Goal: Task Accomplishment & Management: Complete application form

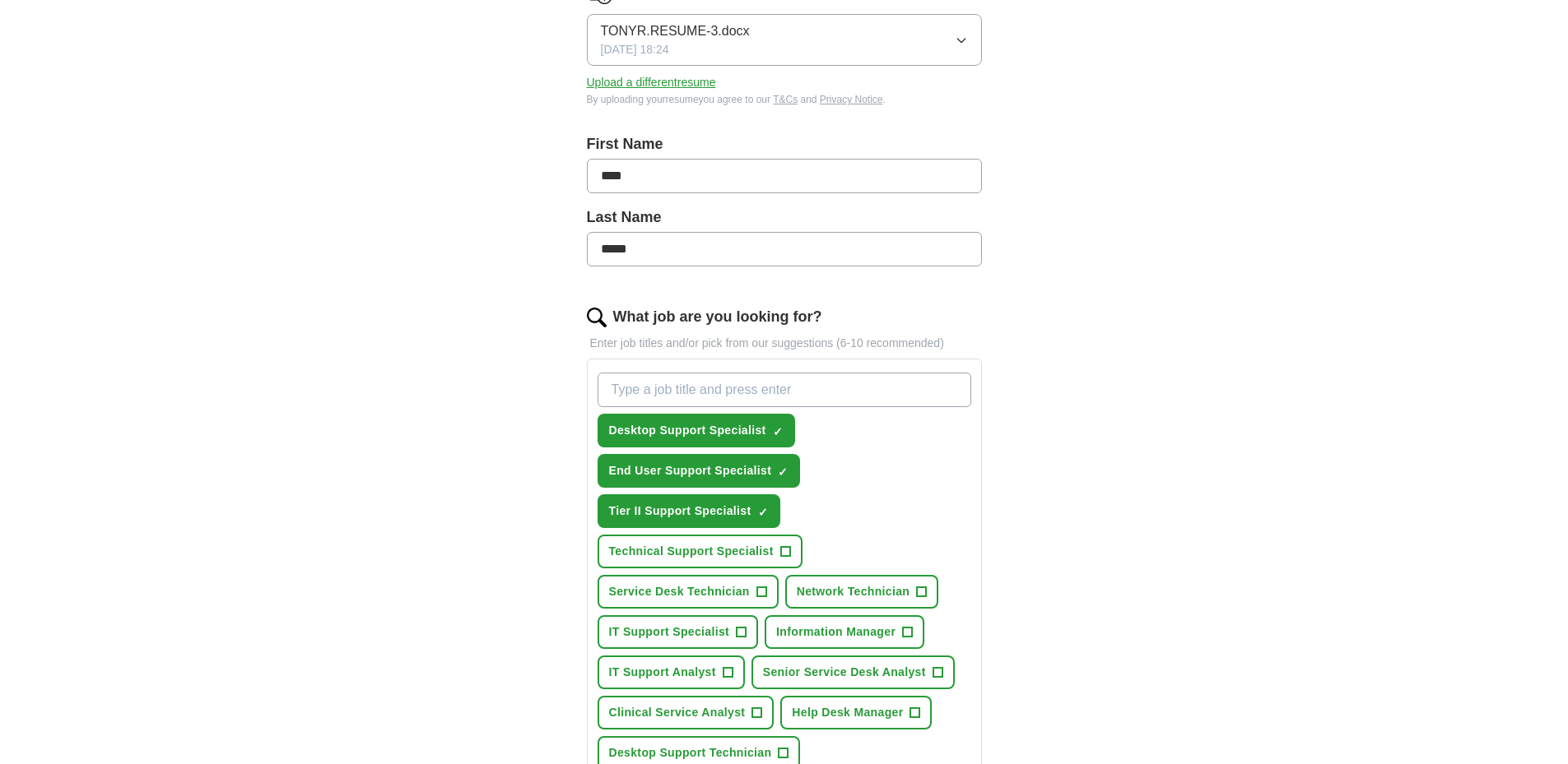
scroll to position [329, 0]
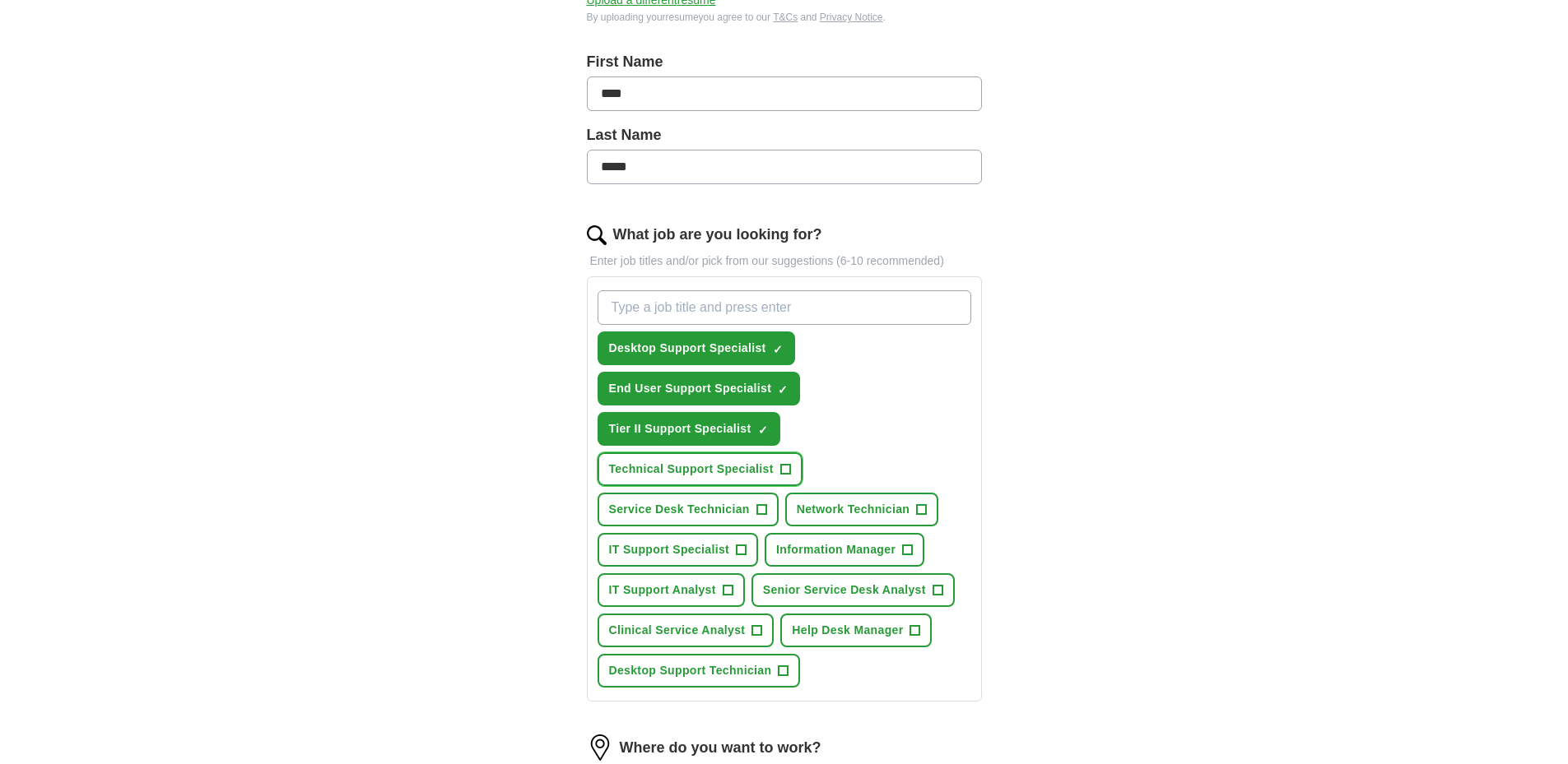
click at [785, 468] on button "Technical Support Specialist +" at bounding box center [700, 469] width 205 height 33
click at [766, 506] on span "+" at bounding box center [762, 509] width 10 height 13
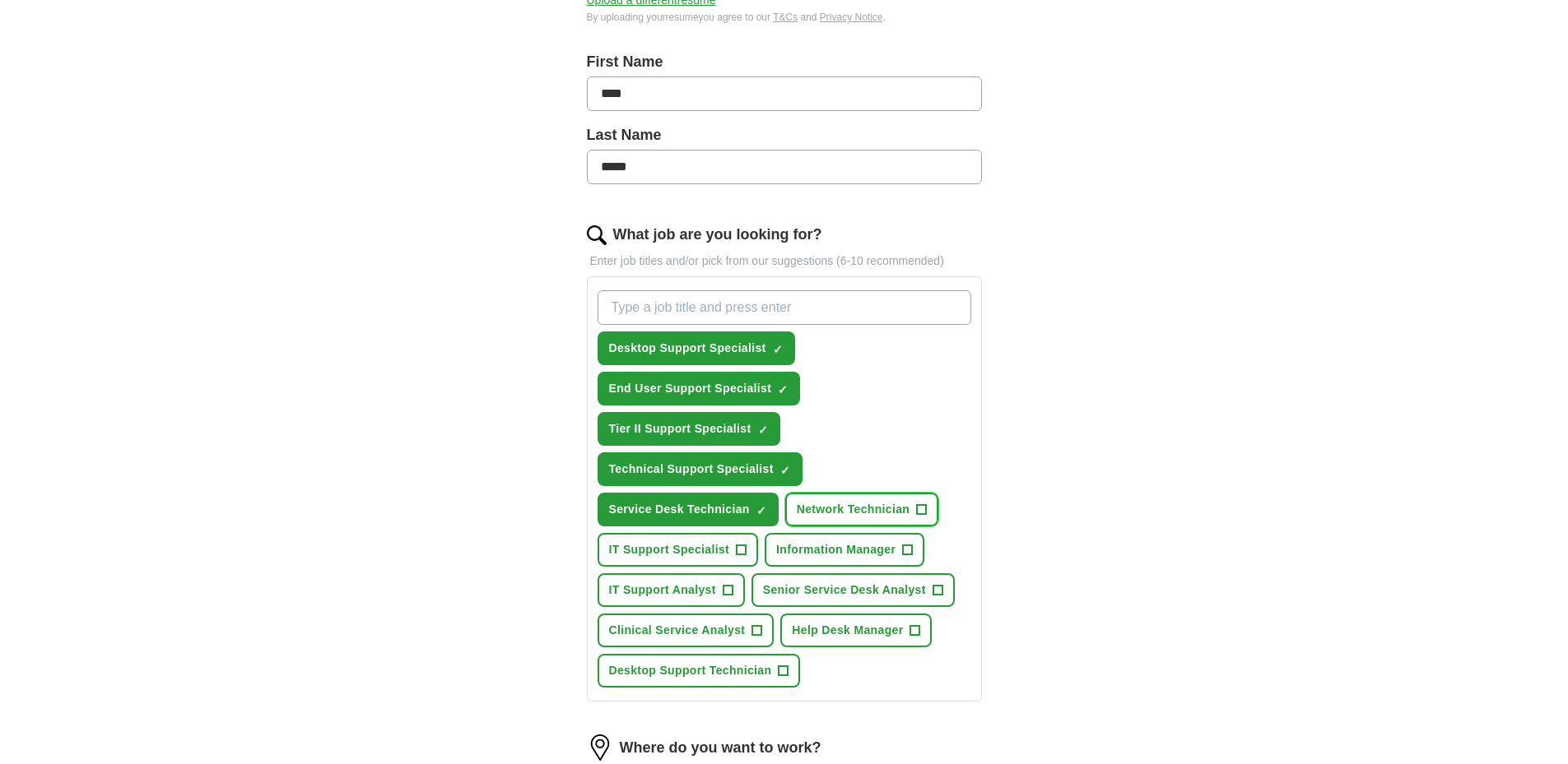
click at [927, 508] on span "+" at bounding box center [923, 509] width 10 height 13
click at [746, 554] on span "+" at bounding box center [742, 549] width 10 height 13
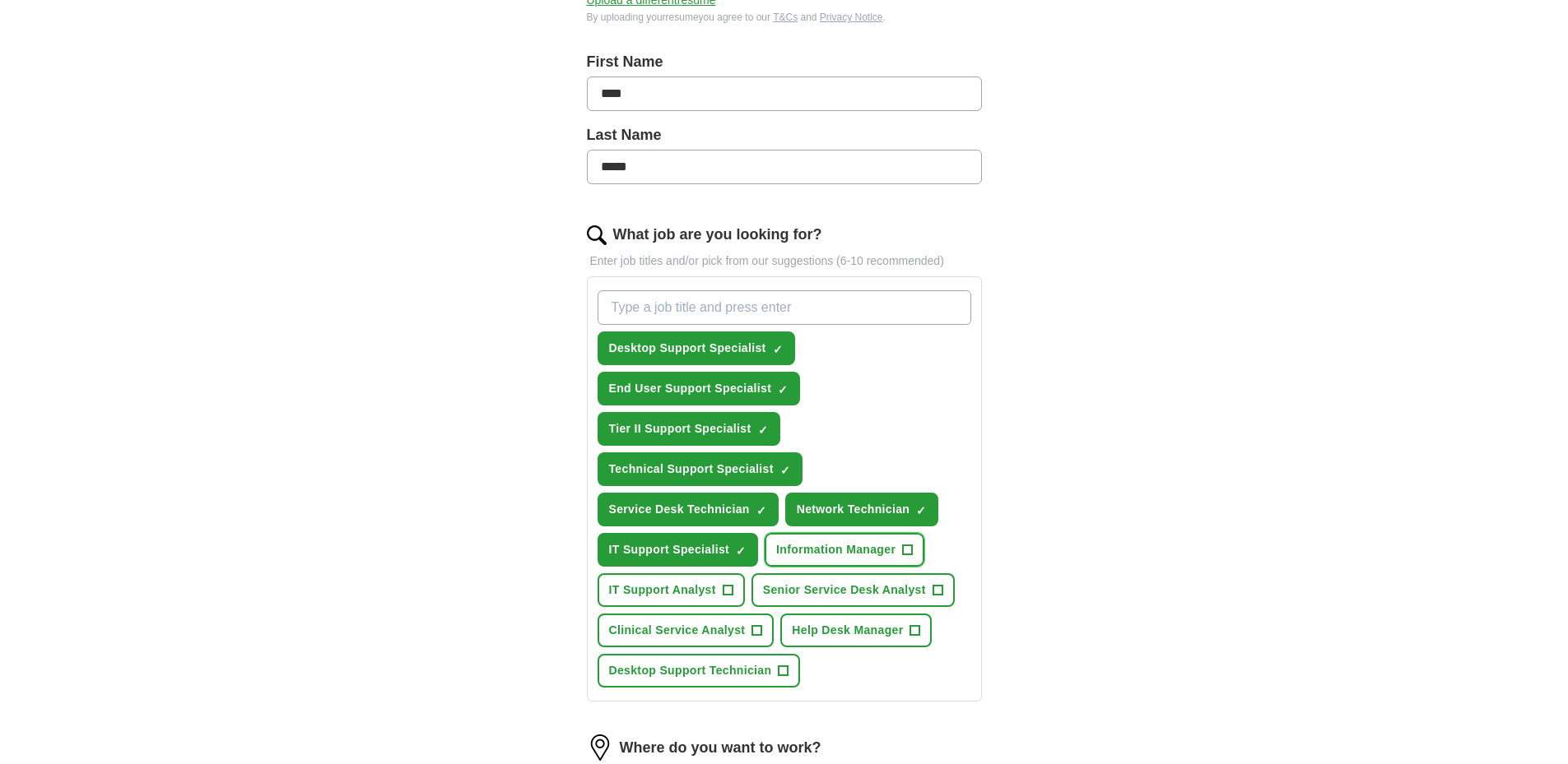
click at [913, 546] on span "+" at bounding box center [908, 549] width 10 height 13
click at [733, 592] on span "+" at bounding box center [728, 591] width 10 height 13
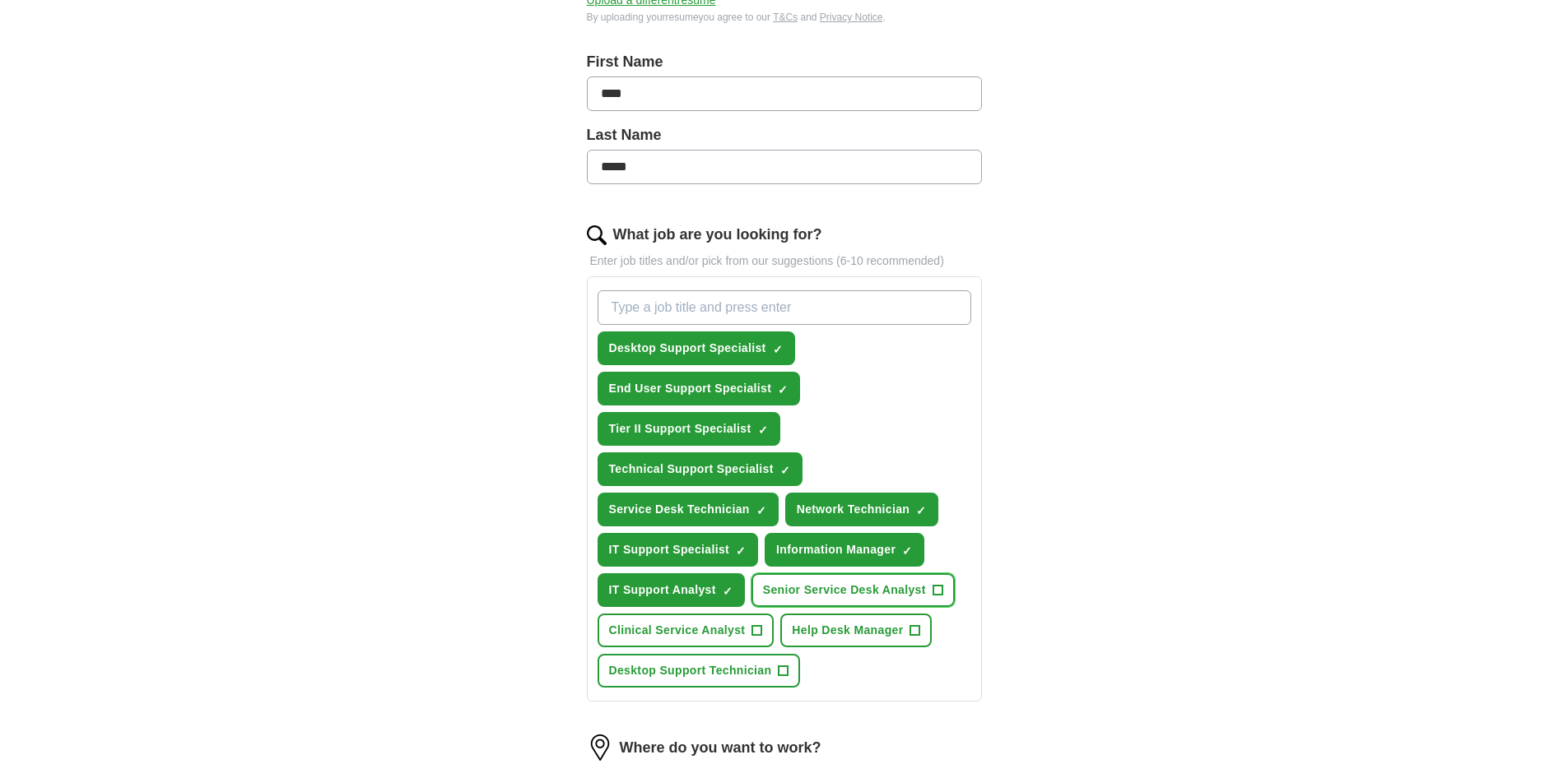
click at [942, 586] on span "+" at bounding box center [938, 591] width 10 height 13
click at [919, 633] on span "+" at bounding box center [915, 631] width 11 height 11
click at [783, 670] on button "Desktop Support Technician +" at bounding box center [699, 670] width 203 height 33
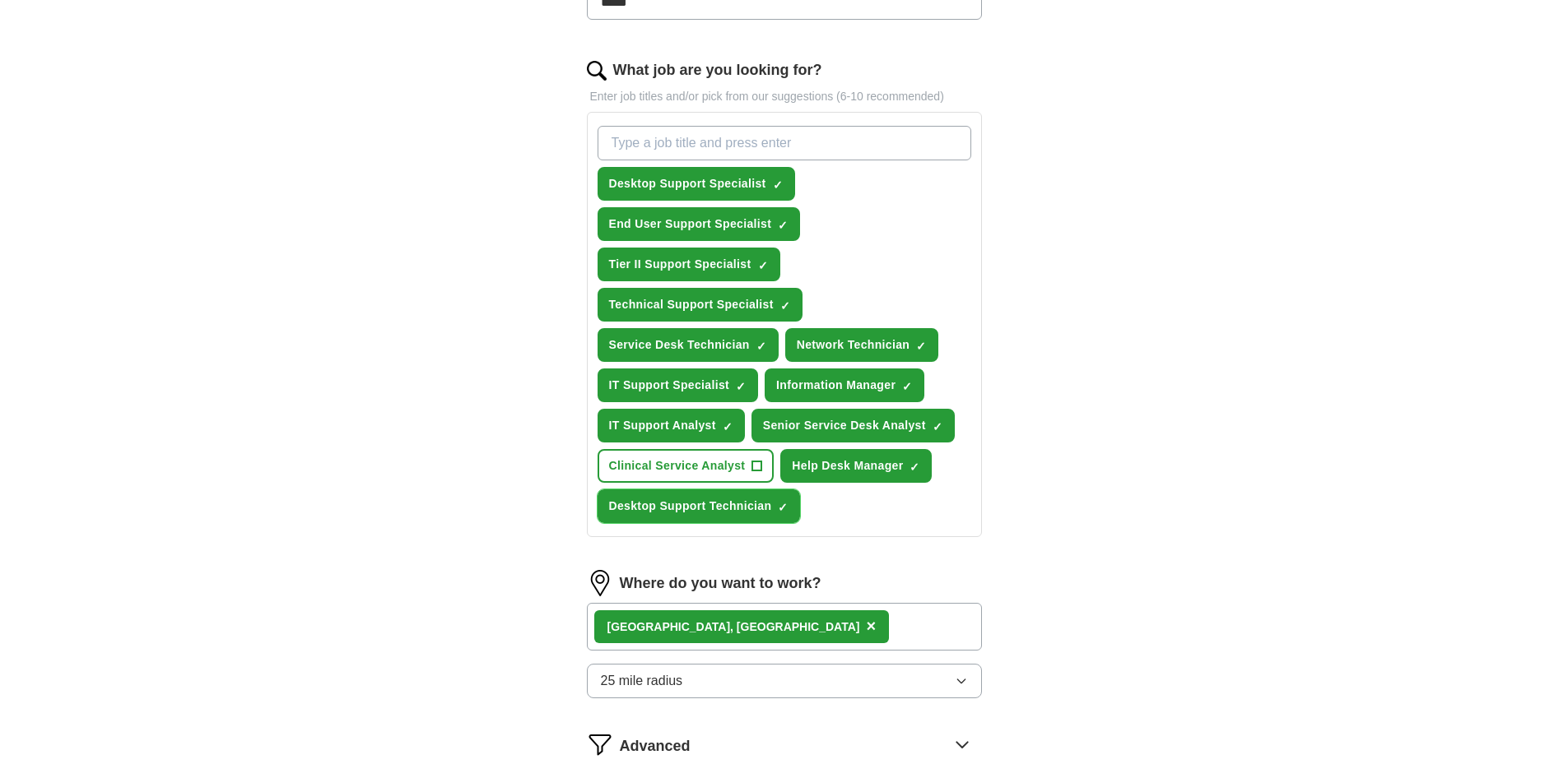
scroll to position [576, 0]
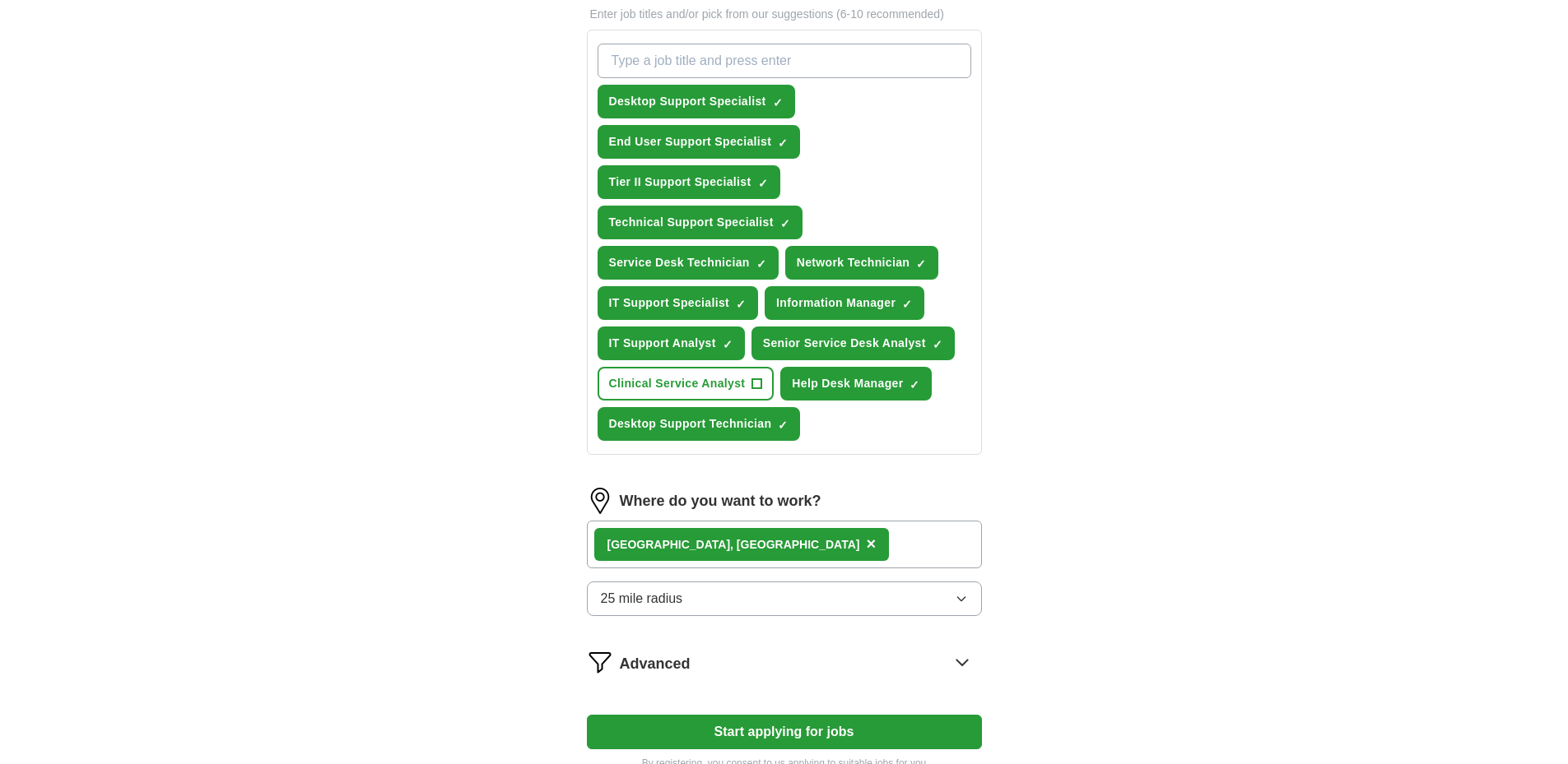
click at [790, 542] on div "Fayetteville, NC ×" at bounding box center [784, 544] width 395 height 48
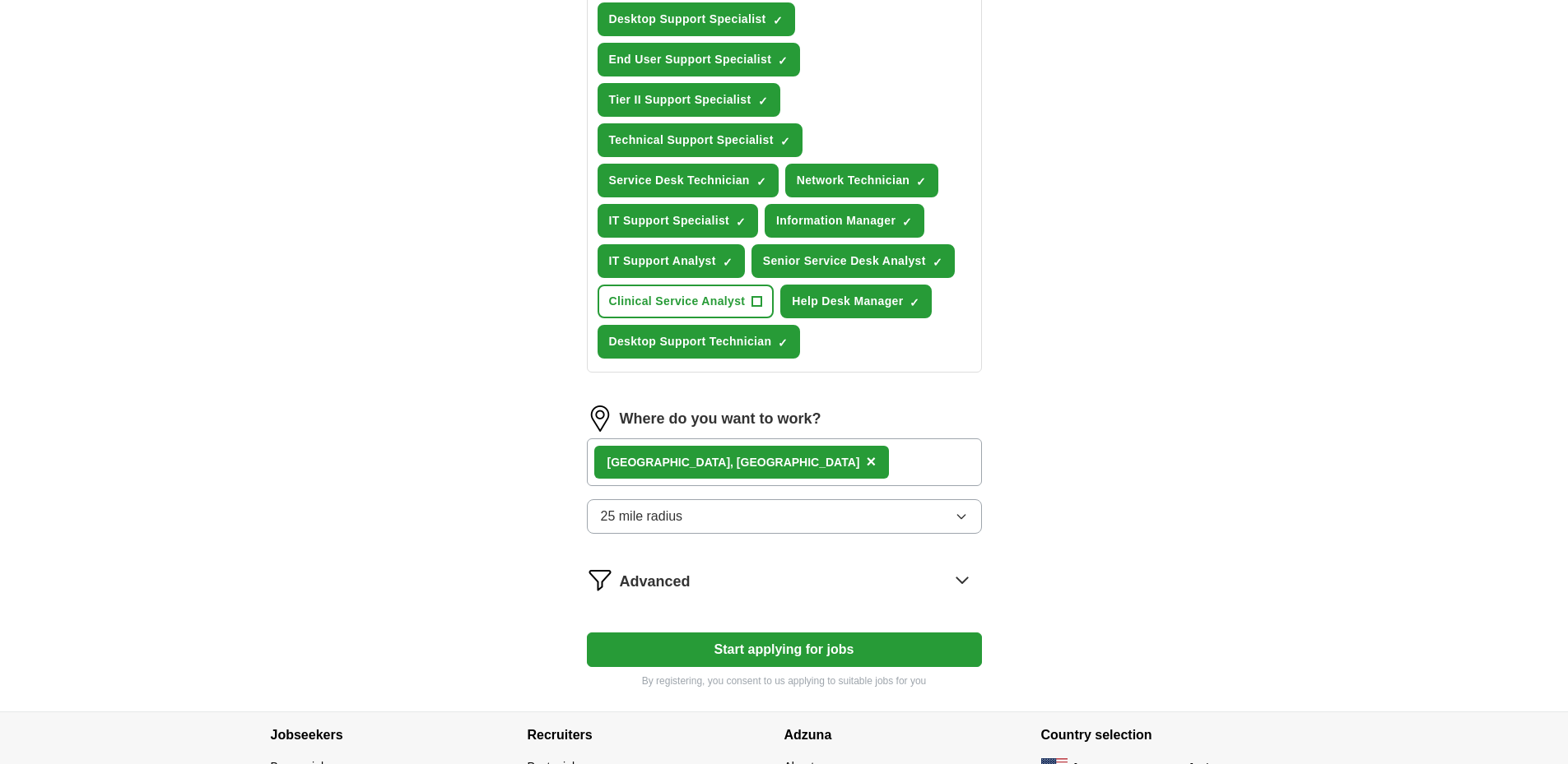
click at [961, 584] on icon at bounding box center [962, 580] width 11 height 6
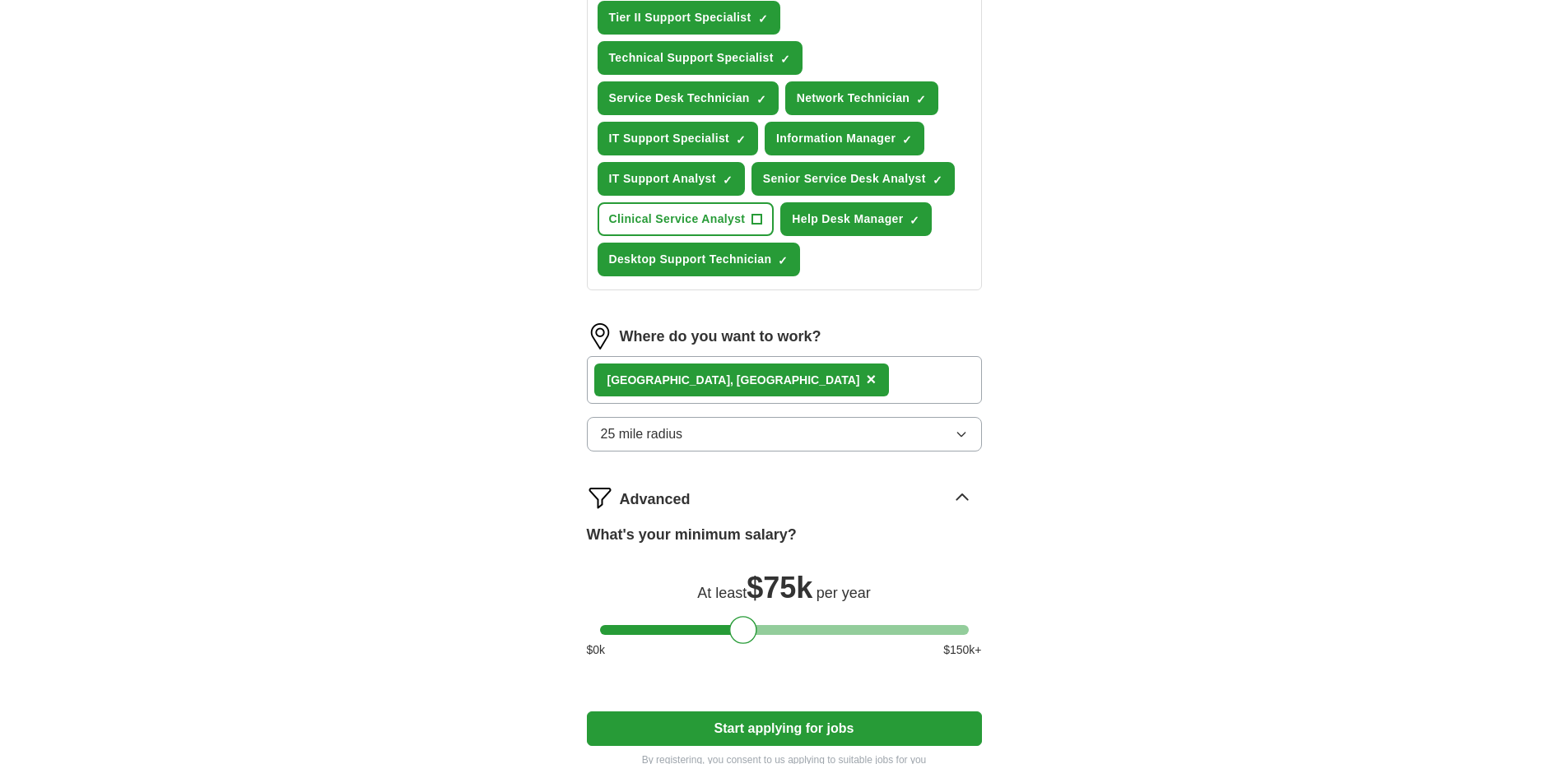
scroll to position [905, 0]
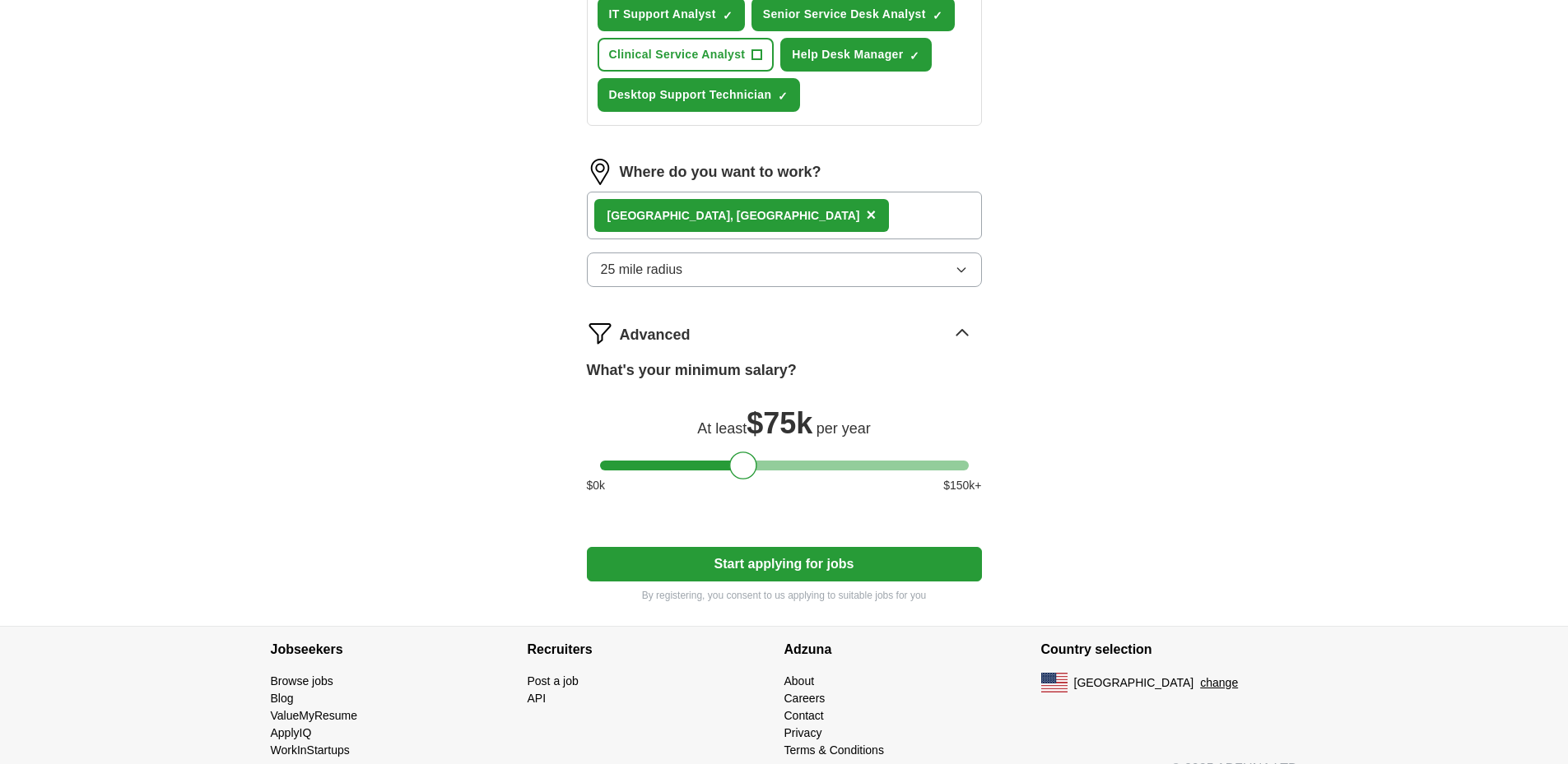
click at [769, 571] on button "Start applying for jobs" at bounding box center [784, 564] width 395 height 34
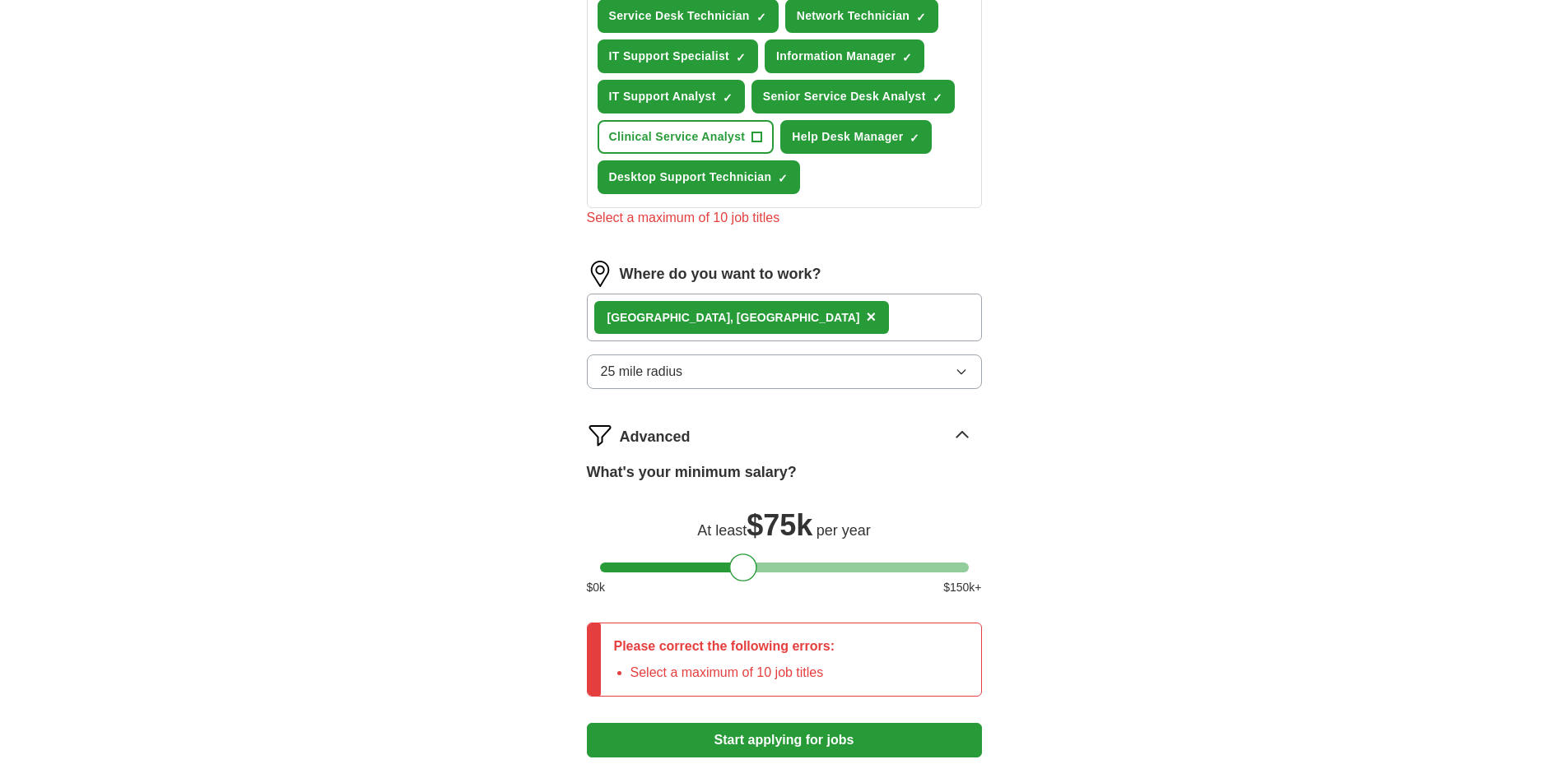
scroll to position [576, 0]
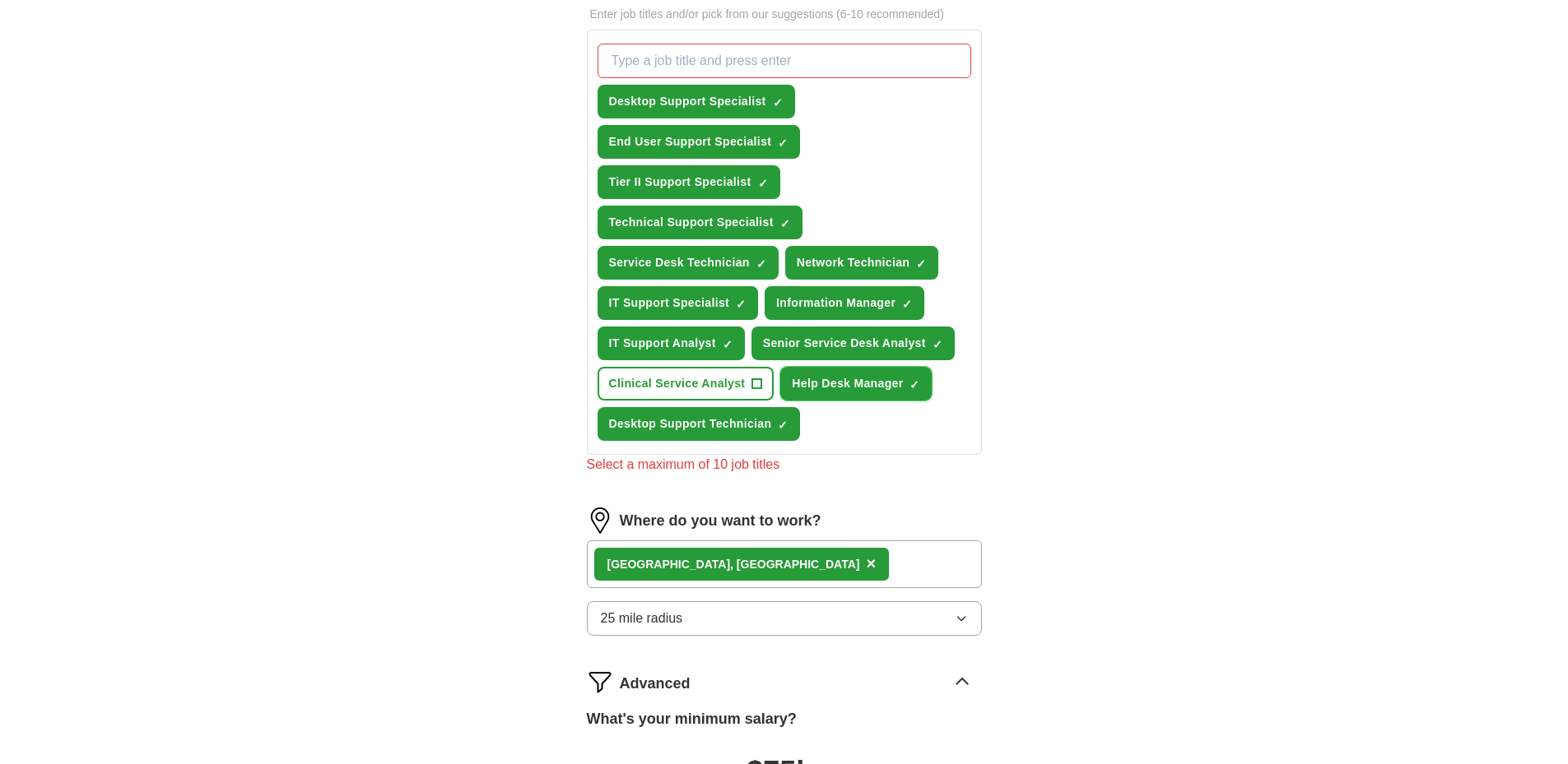
click at [903, 389] on span "Help Desk Manager" at bounding box center [847, 384] width 111 height 17
click at [0, 0] on span "×" at bounding box center [0, 0] width 0 height 0
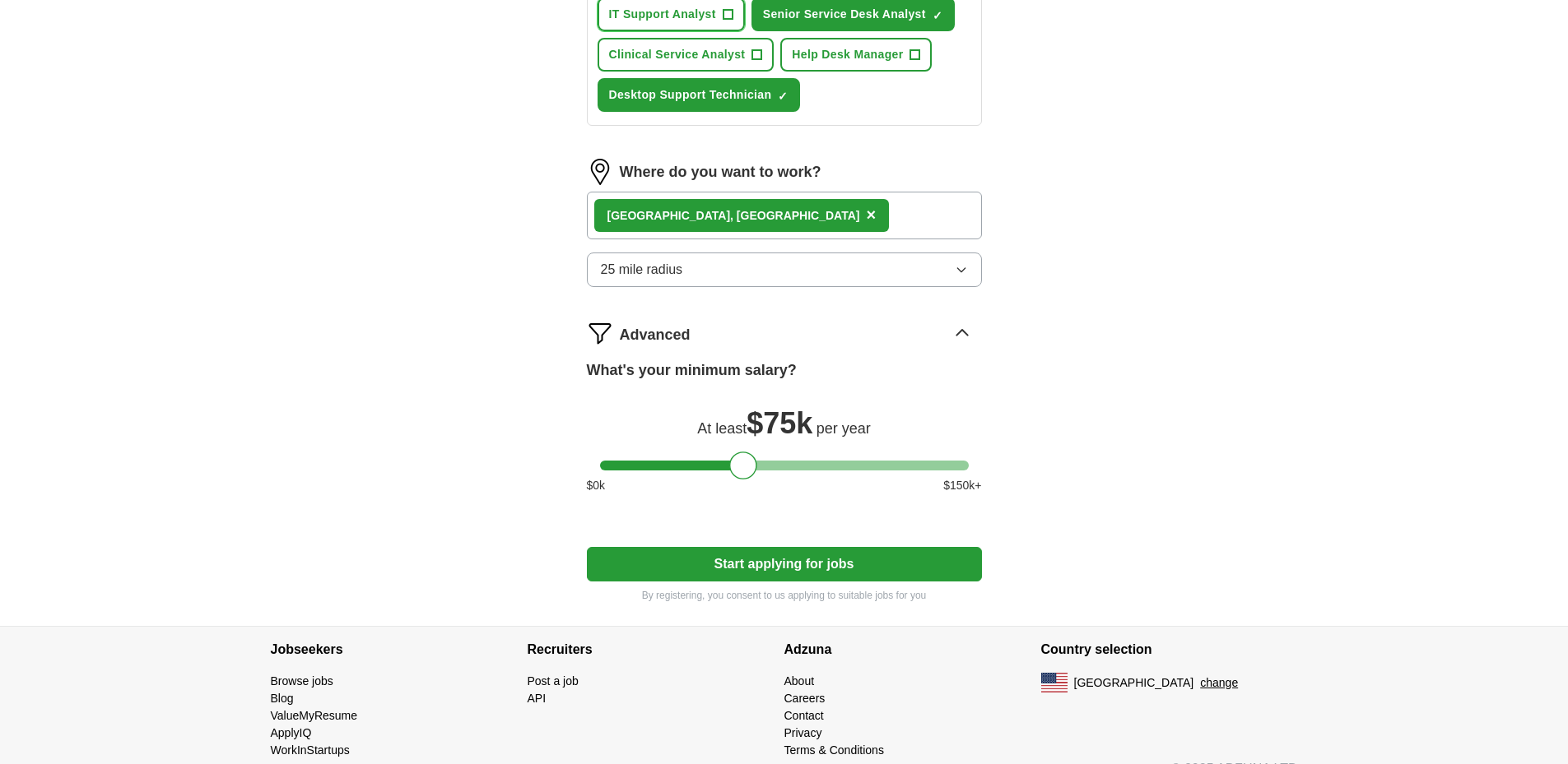
scroll to position [934, 0]
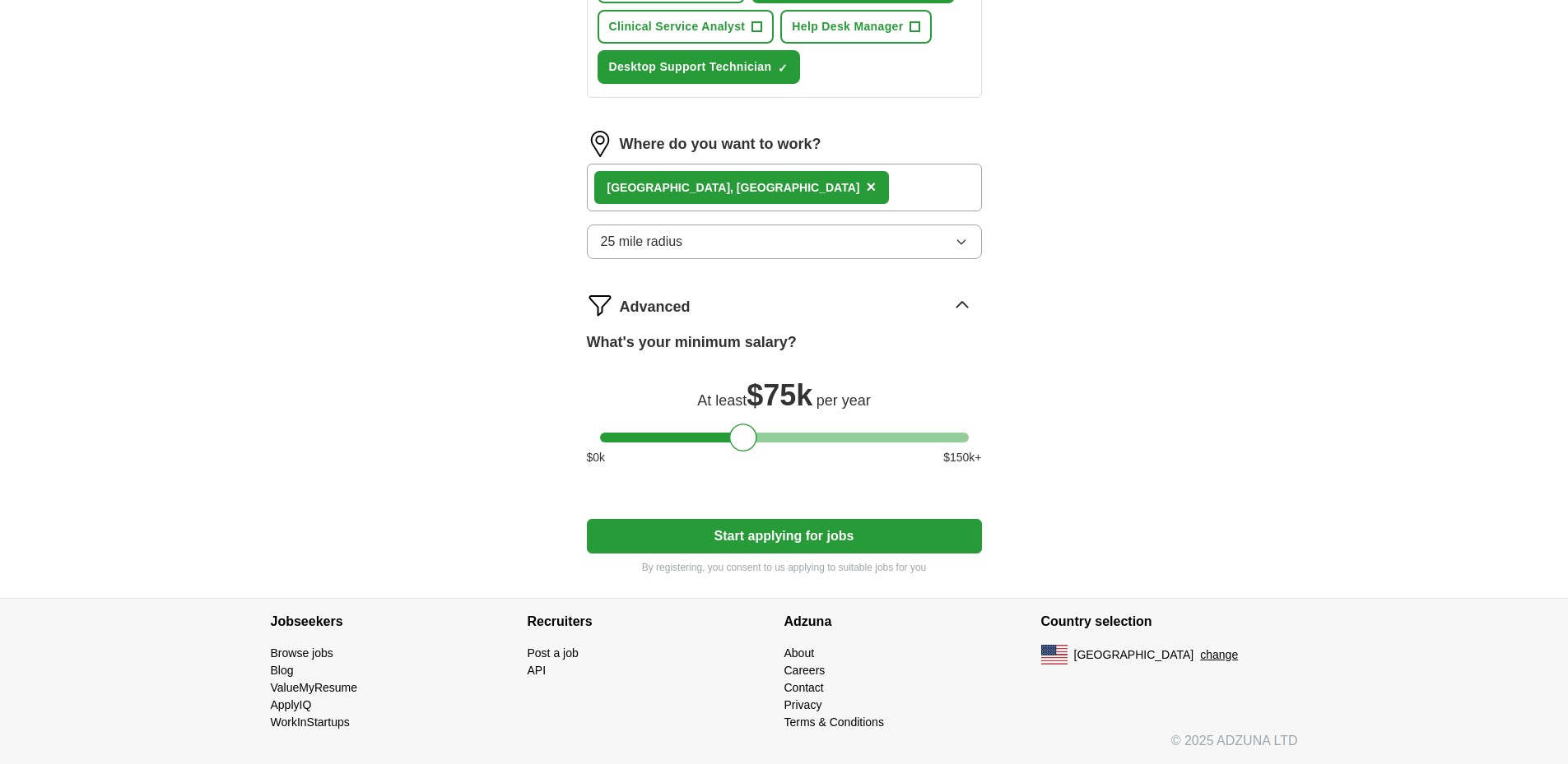
click at [825, 532] on button "Start applying for jobs" at bounding box center [784, 537] width 395 height 34
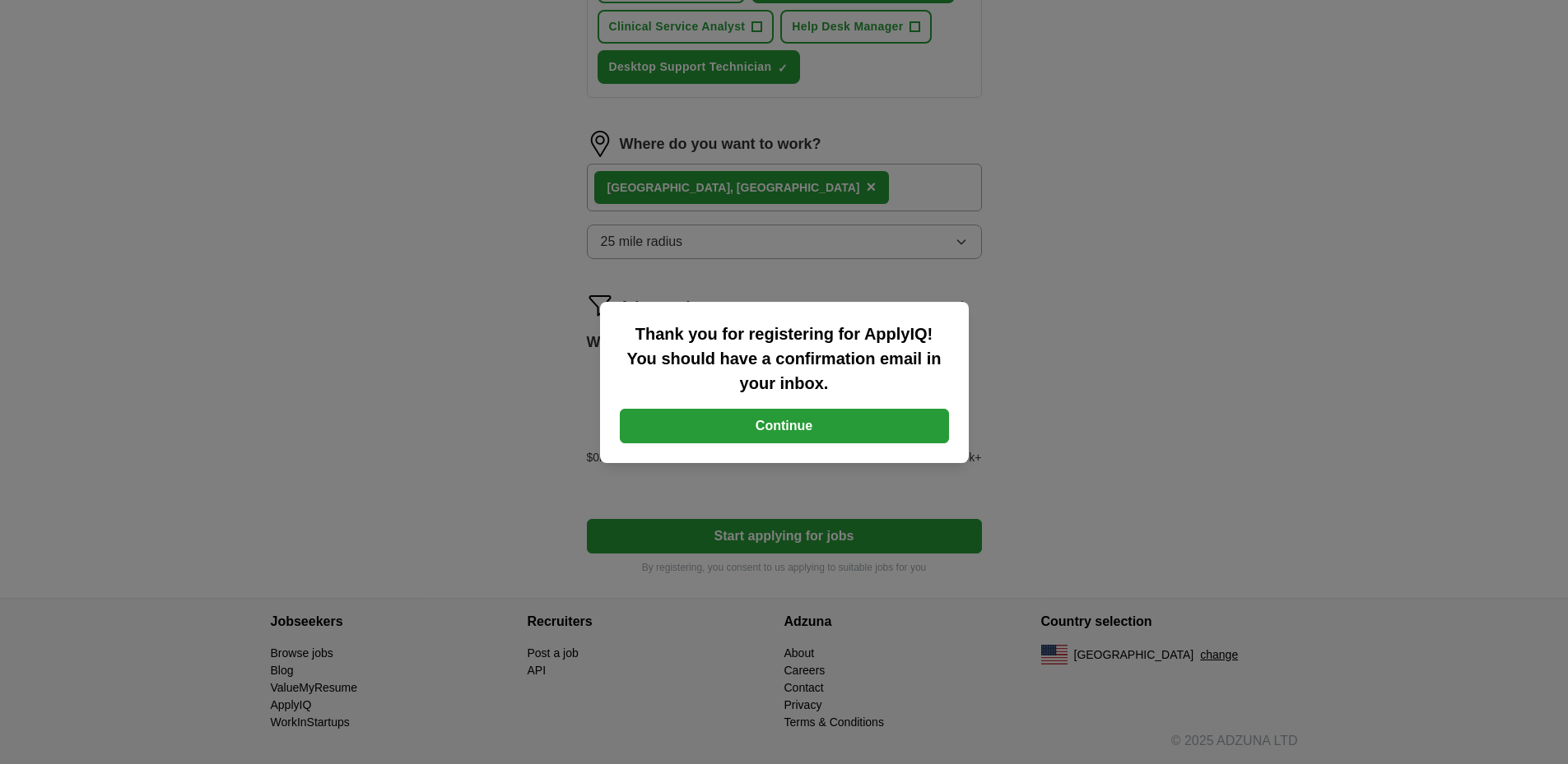
click at [805, 426] on button "Continue" at bounding box center [784, 426] width 329 height 34
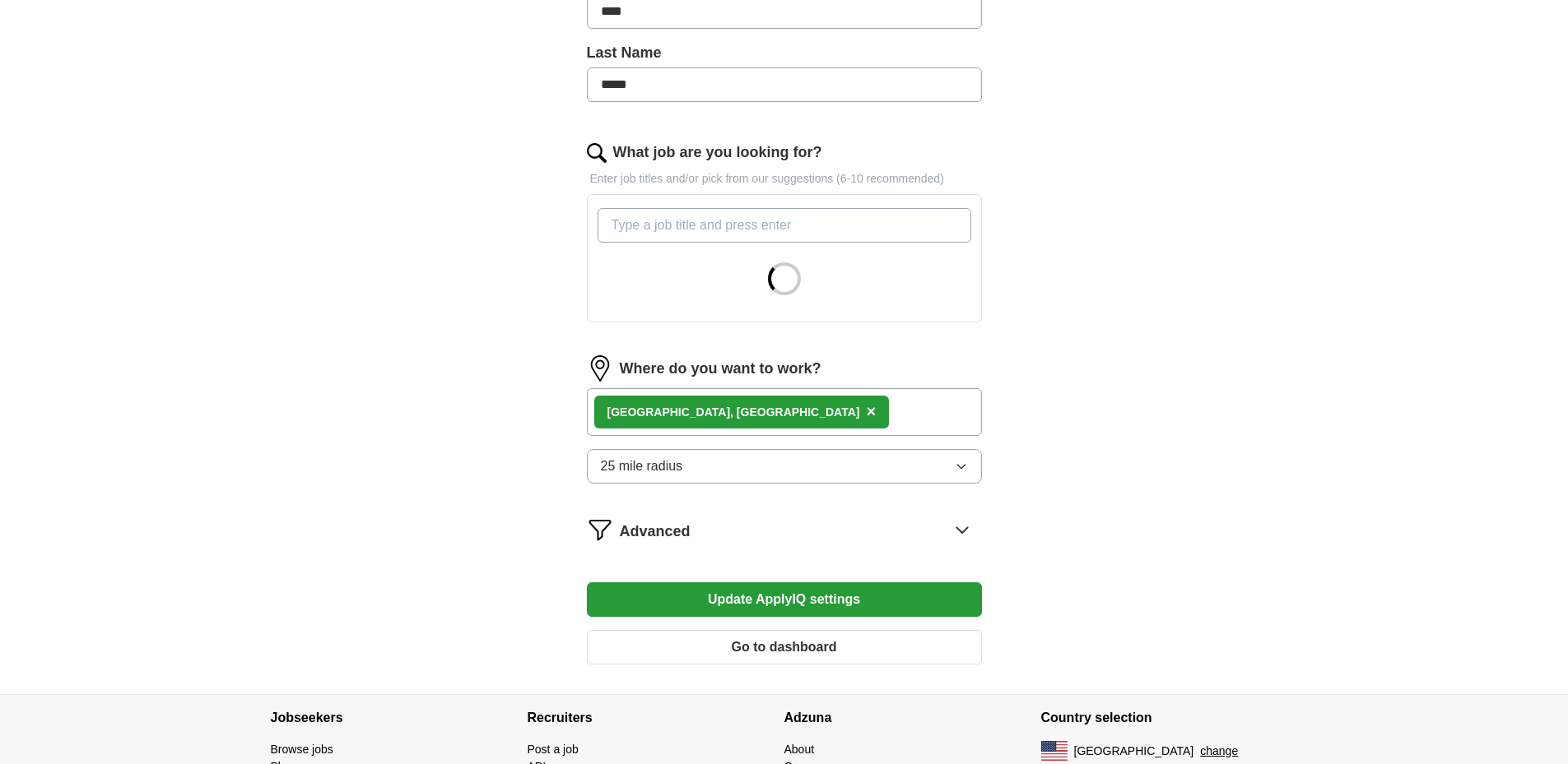
scroll to position [494, 0]
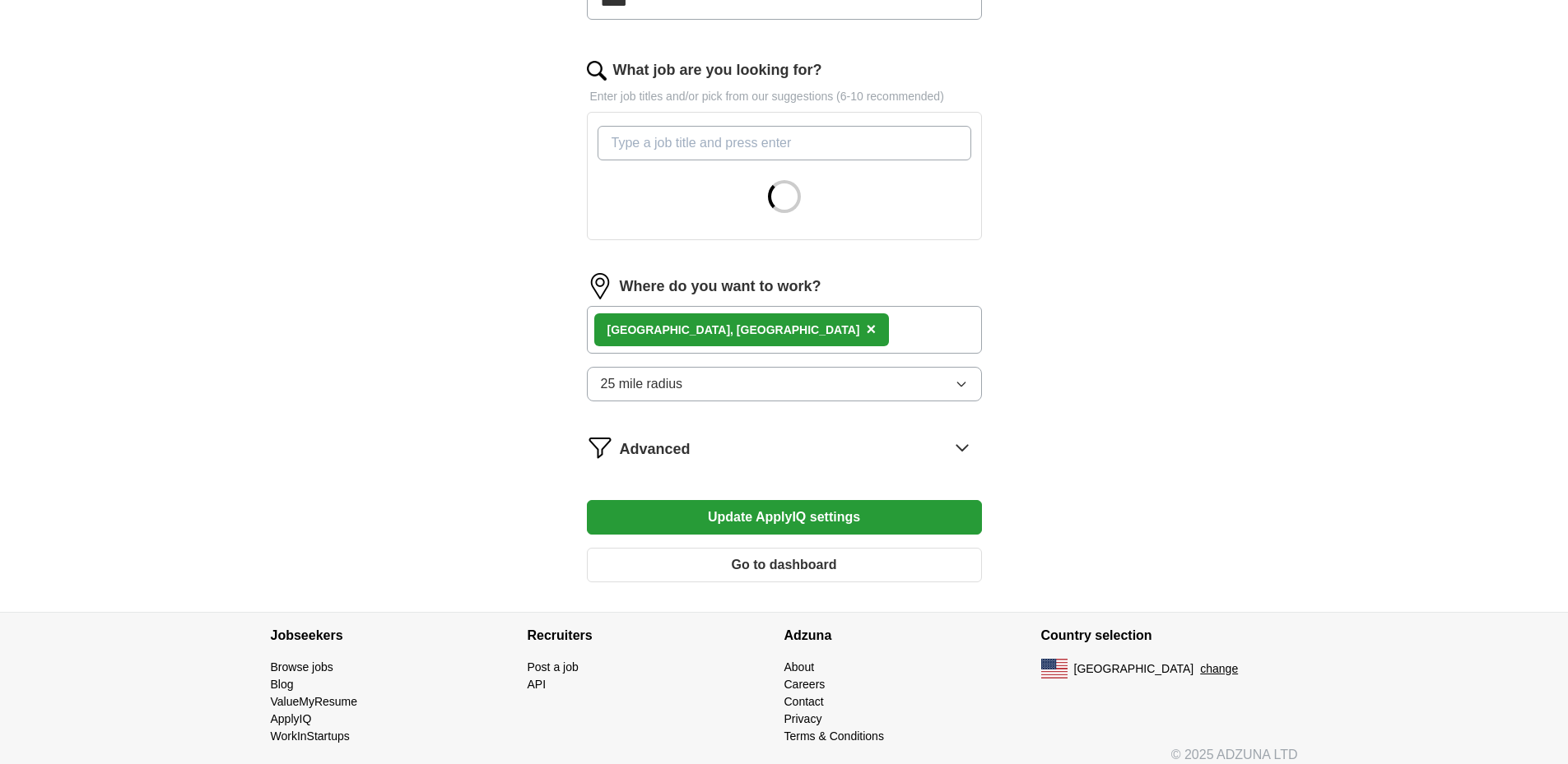
click at [778, 566] on button "Go to dashboard" at bounding box center [784, 565] width 395 height 34
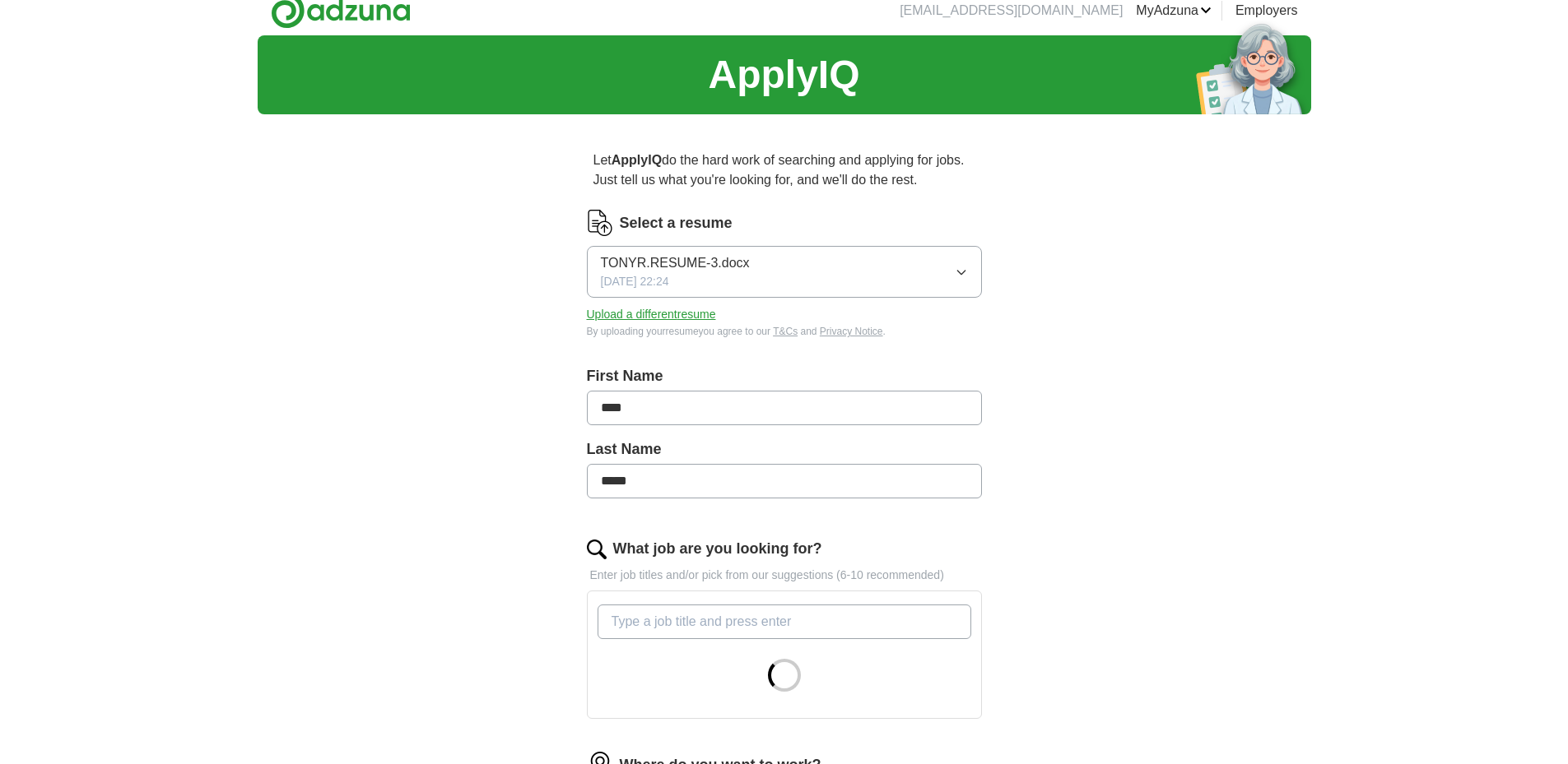
scroll to position [0, 0]
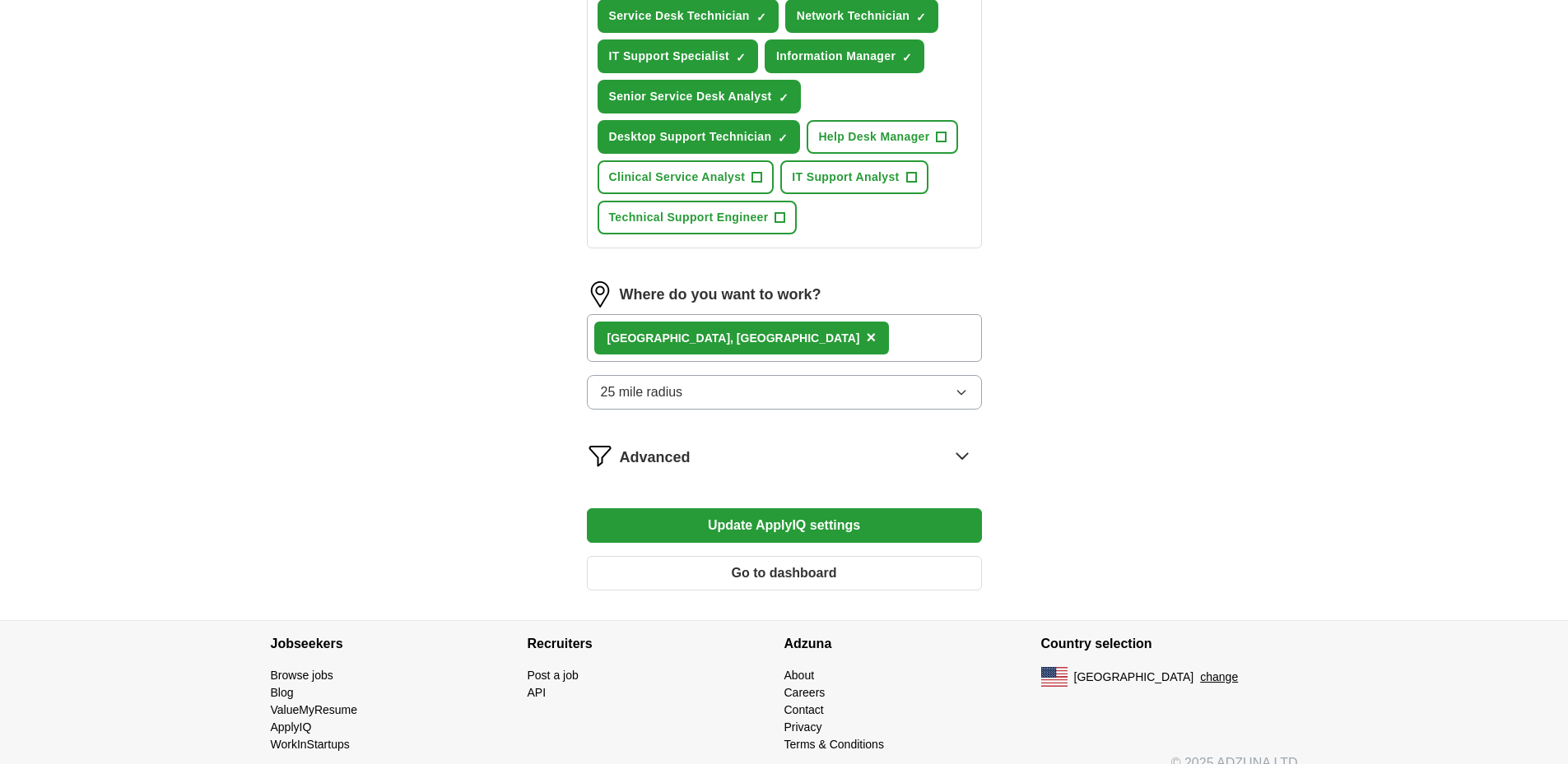
scroll to position [846, 0]
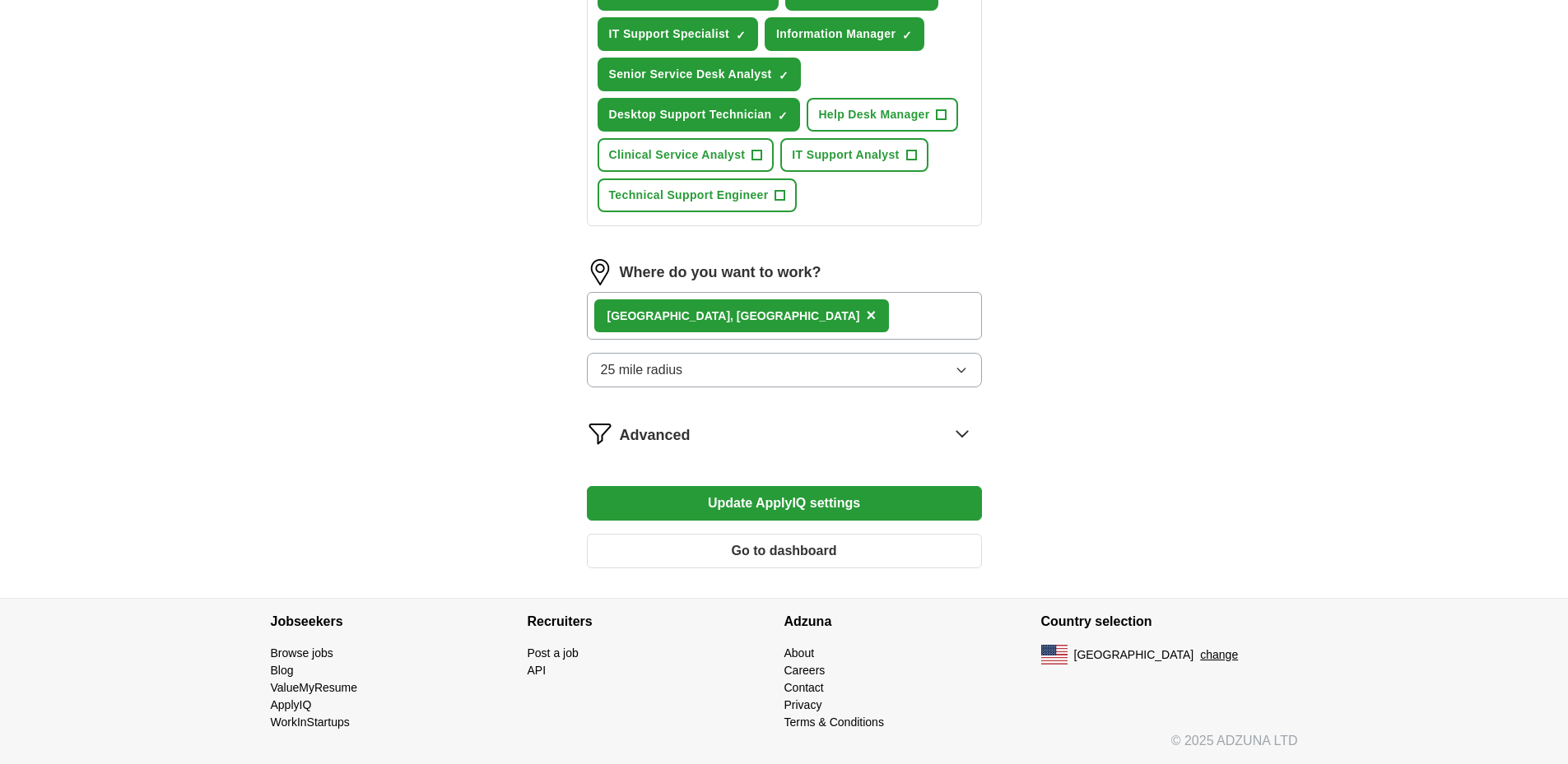
click at [796, 561] on button "Go to dashboard" at bounding box center [784, 551] width 395 height 34
